Goal: Information Seeking & Learning: Learn about a topic

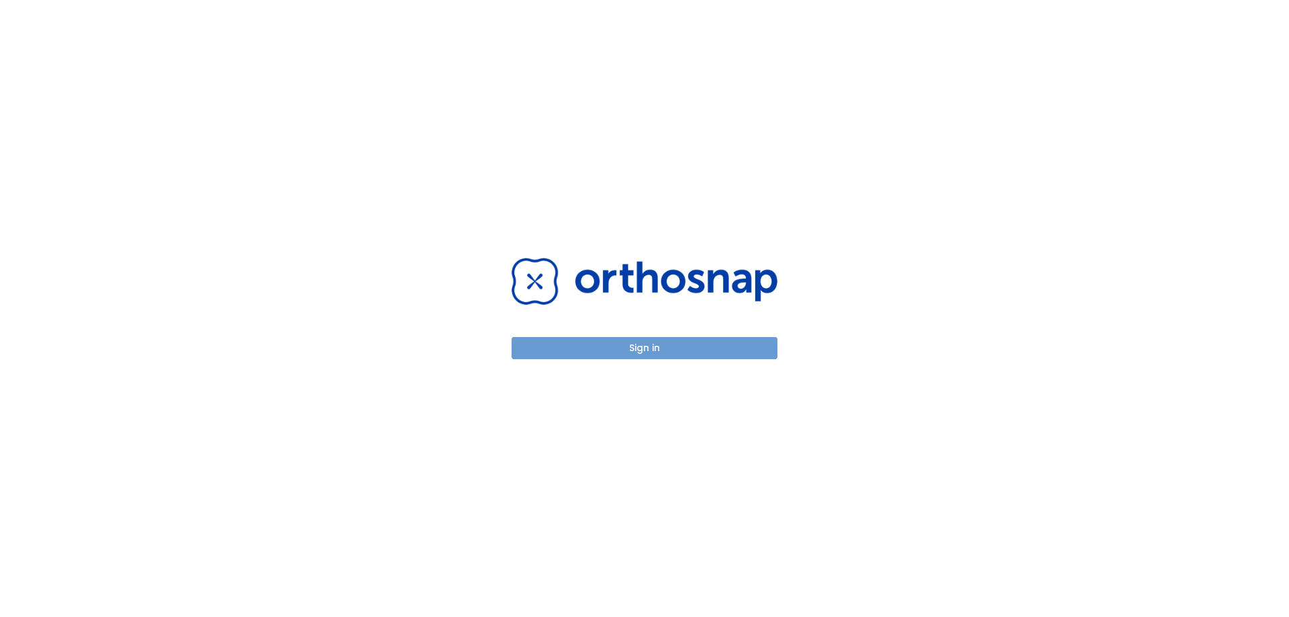
click at [648, 350] on button "Sign in" at bounding box center [645, 348] width 266 height 22
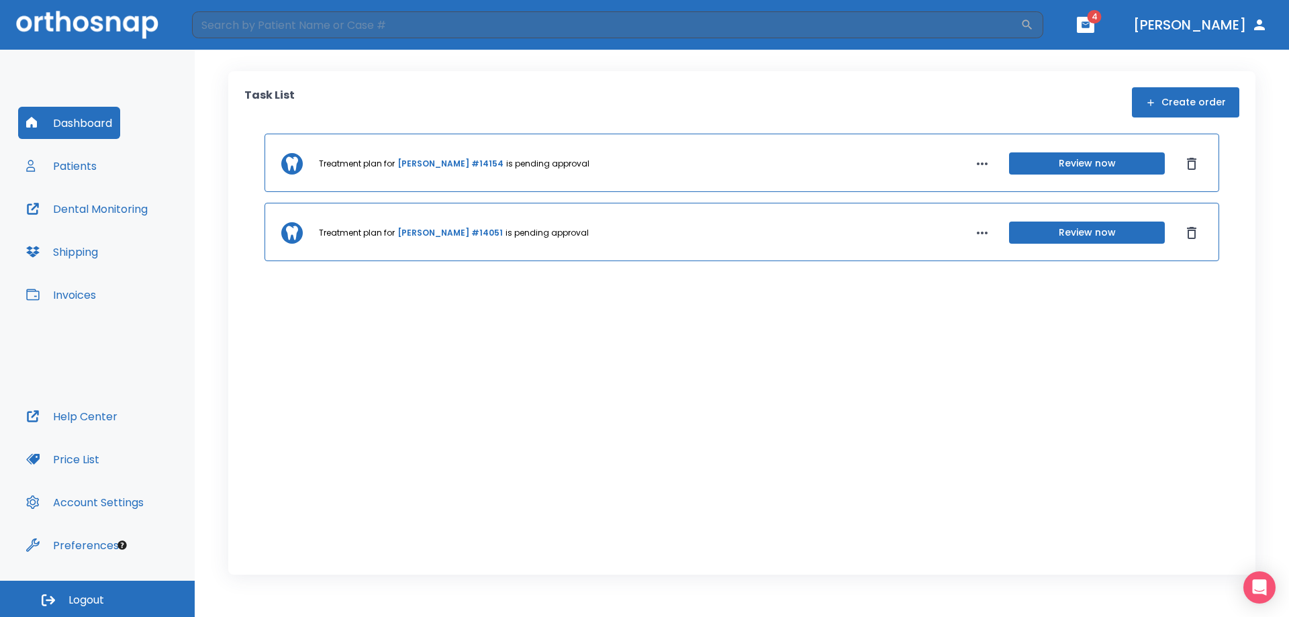
click at [76, 162] on button "Patients" at bounding box center [61, 166] width 87 height 32
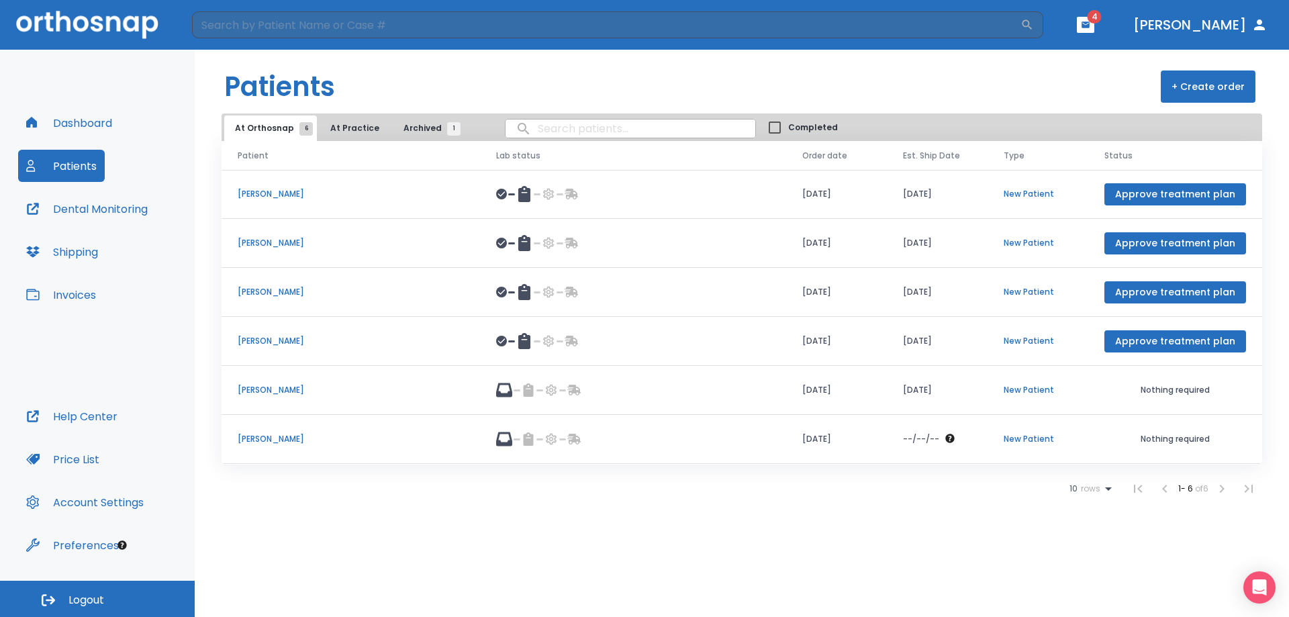
click at [280, 391] on p "[PERSON_NAME]" at bounding box center [351, 390] width 226 height 12
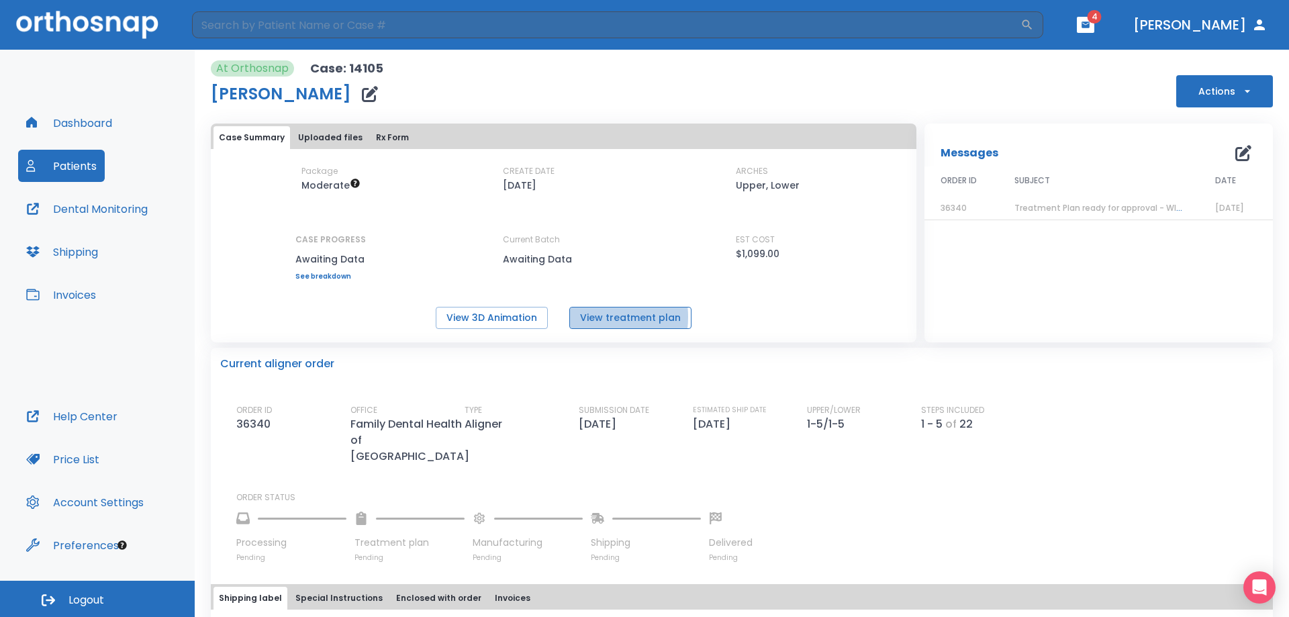
click at [583, 317] on button "View treatment plan" at bounding box center [630, 318] width 122 height 22
click at [512, 317] on button "View 3D Animation" at bounding box center [492, 318] width 112 height 22
click at [81, 166] on button "Patients" at bounding box center [61, 166] width 87 height 32
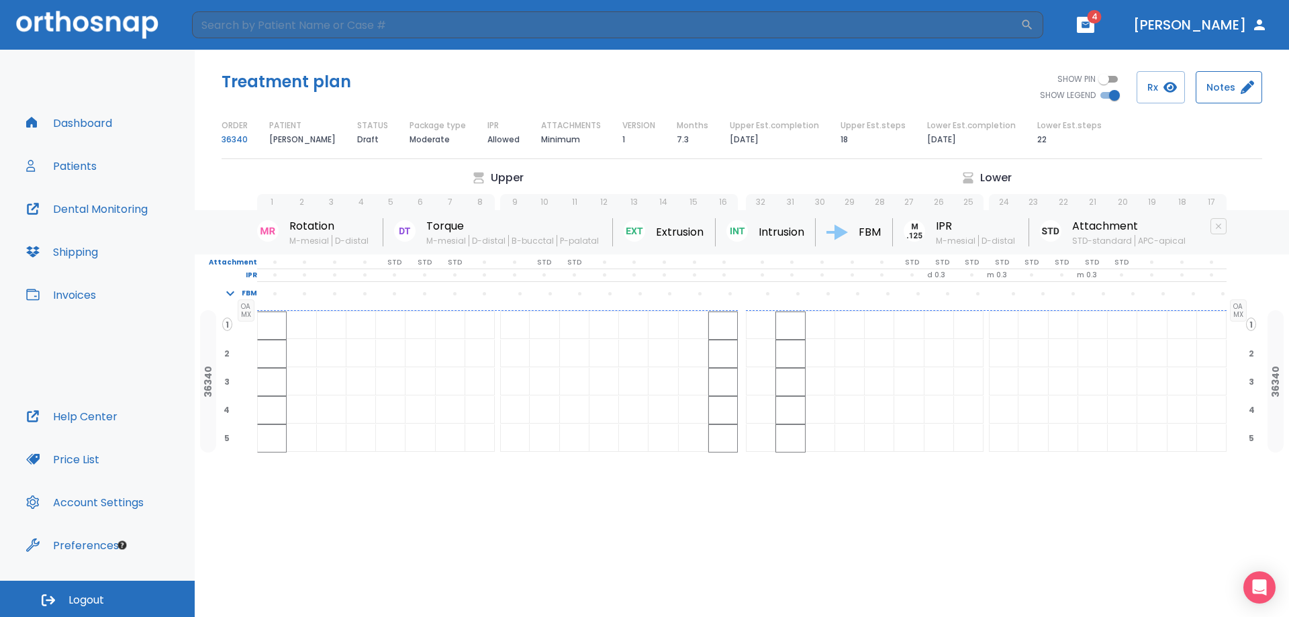
click at [1241, 83] on icon "button" at bounding box center [1247, 87] width 13 height 13
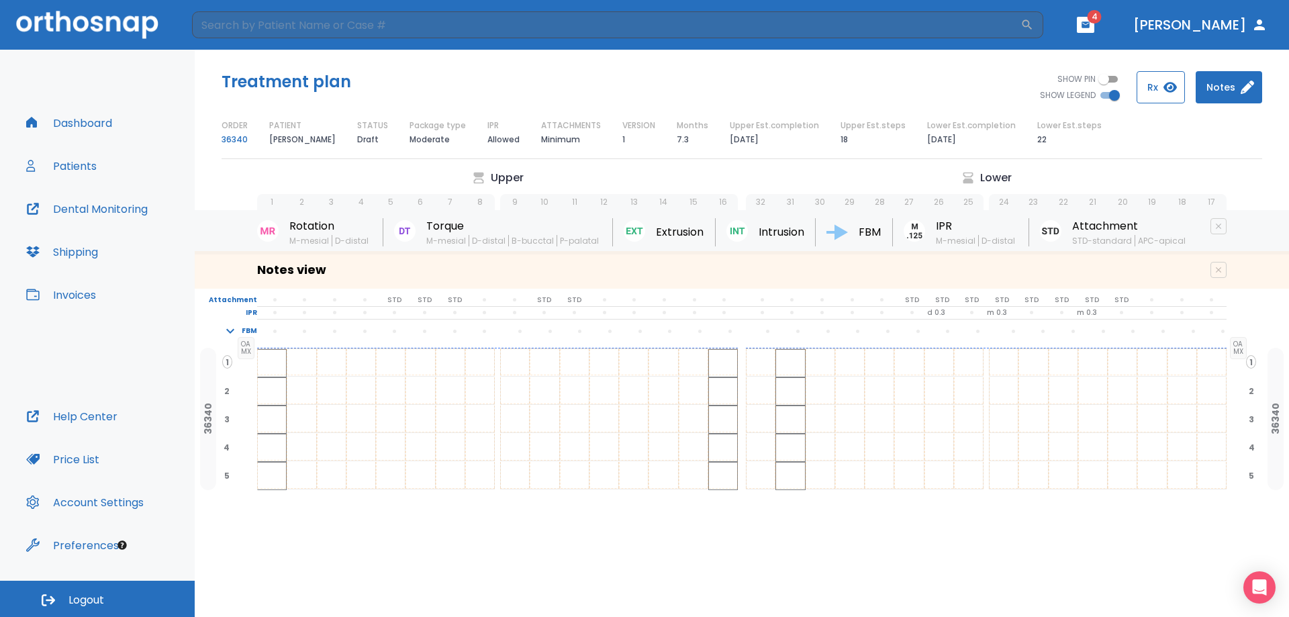
click at [1139, 85] on button "Rx" at bounding box center [1161, 87] width 48 height 32
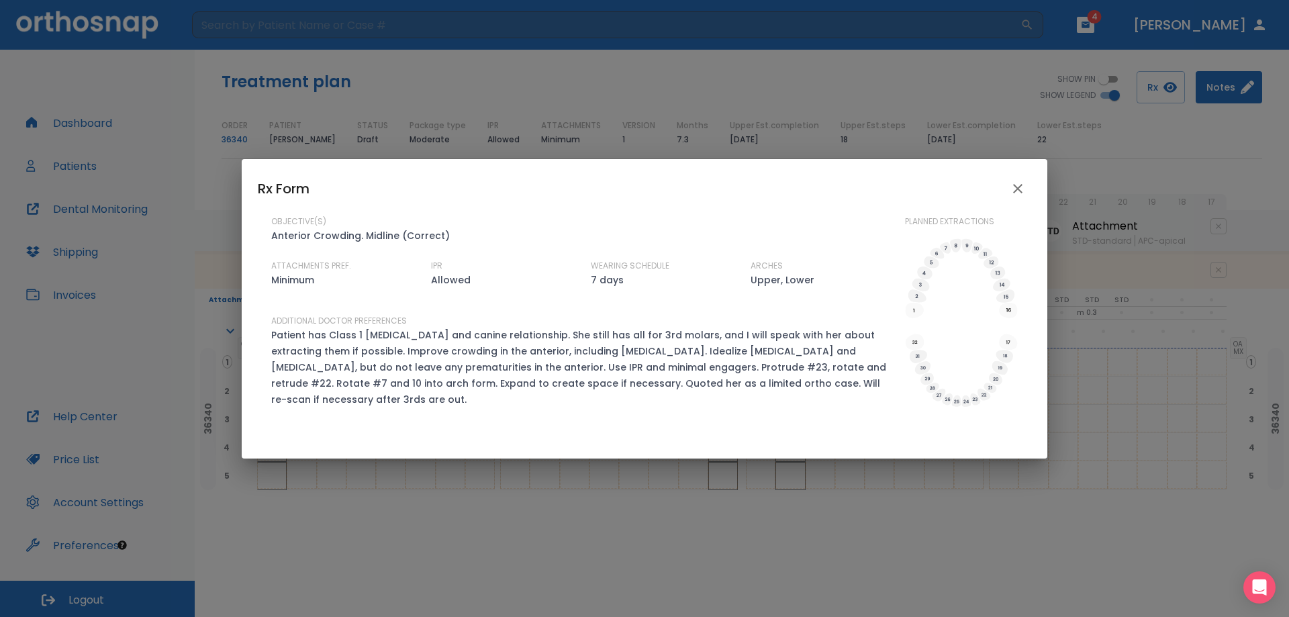
click at [1014, 189] on icon "close" at bounding box center [1017, 188] width 9 height 9
